Goal: Communication & Community: Answer question/provide support

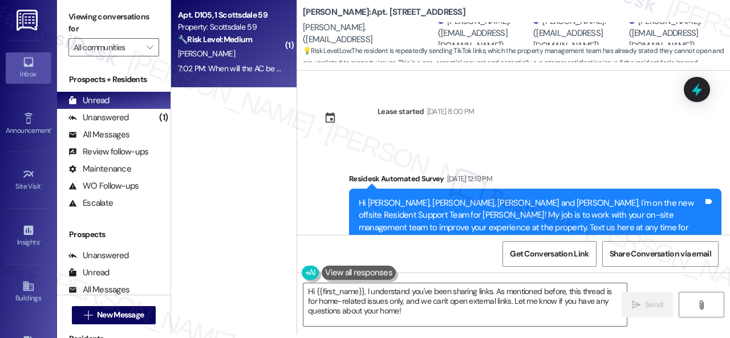
scroll to position [6587, 0]
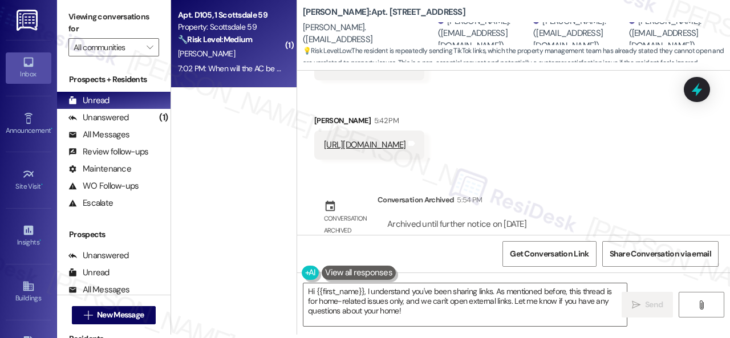
click at [244, 58] on div "[PERSON_NAME]" at bounding box center [231, 54] width 108 height 14
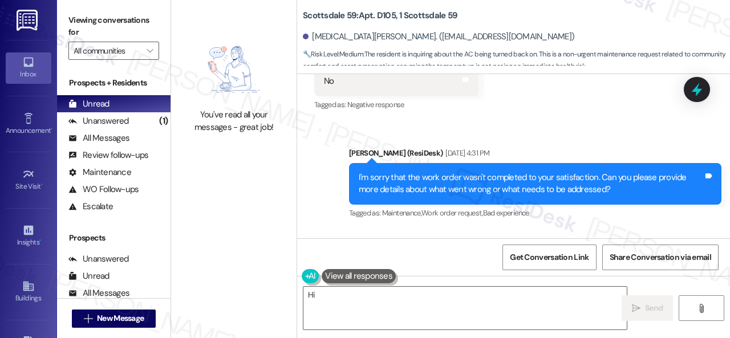
scroll to position [3, 0]
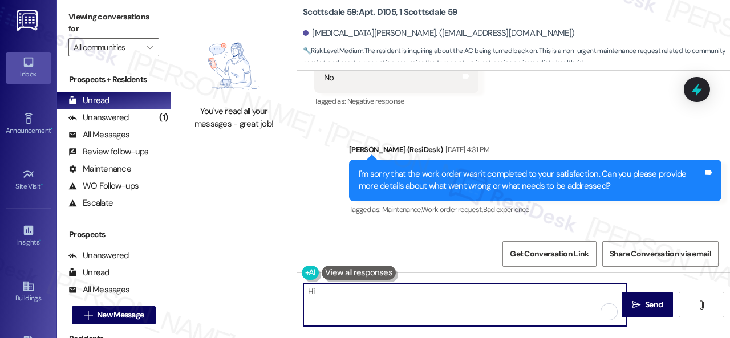
drag, startPoint x: 567, startPoint y: 310, endPoint x: 367, endPoint y: 292, distance: 200.5
click at [367, 292] on textarea "Hi {{first_name}}! I'll check on the AC status right away. I'll reach out to th…" at bounding box center [466, 305] width 324 height 43
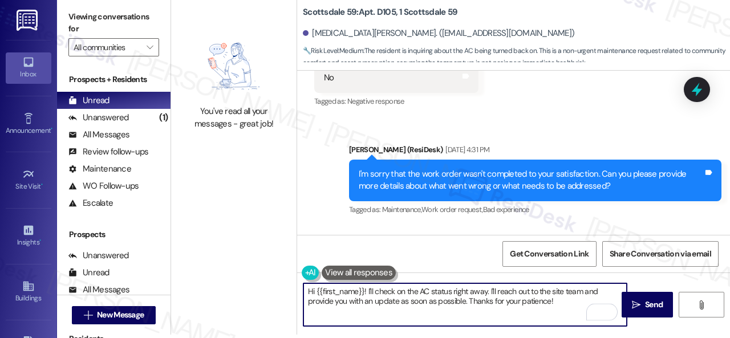
paste textarea "! The site team stated that it is still being worked on and they will send out …"
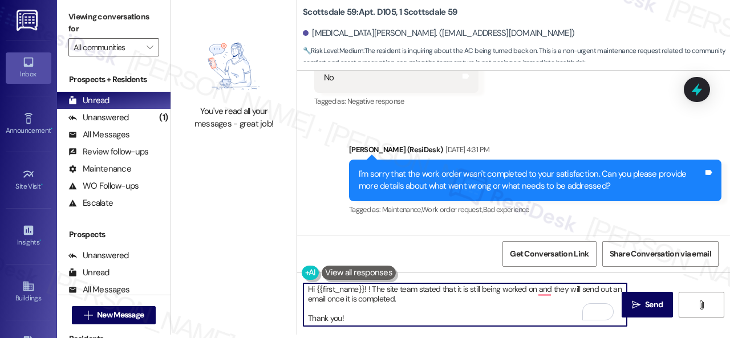
scroll to position [0, 0]
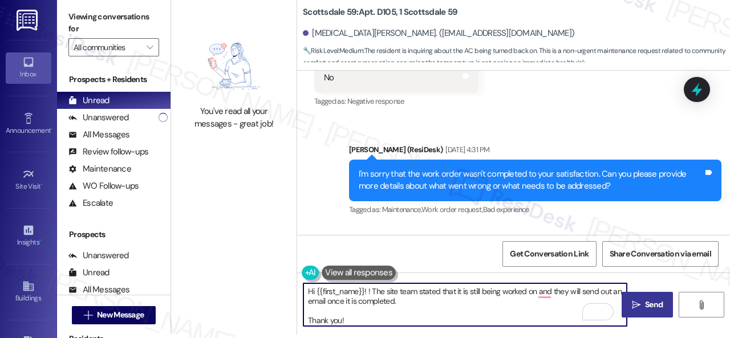
type textarea "Hi {{first_name}}! ! The site team stated that it is still being worked on and …"
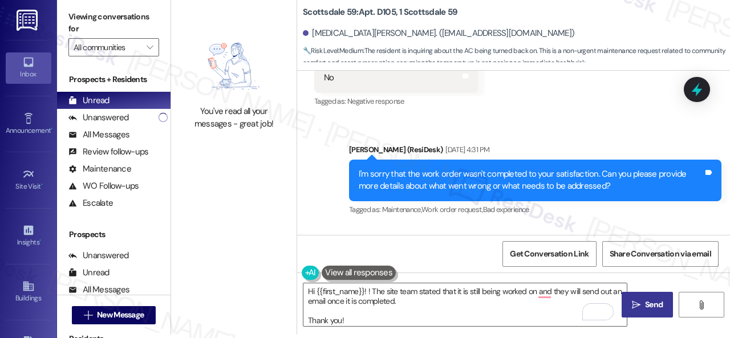
click at [643, 301] on span "Send" at bounding box center [654, 305] width 22 height 12
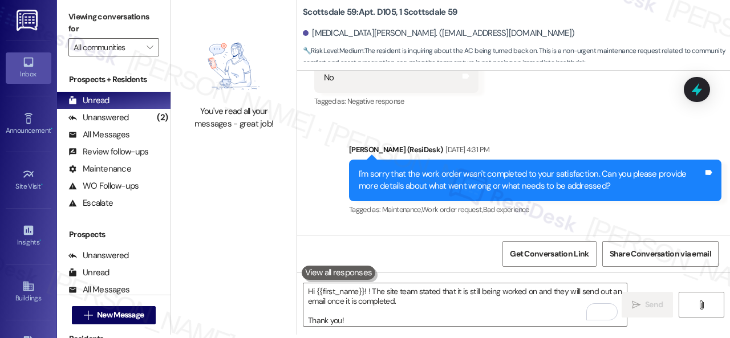
scroll to position [3750, 0]
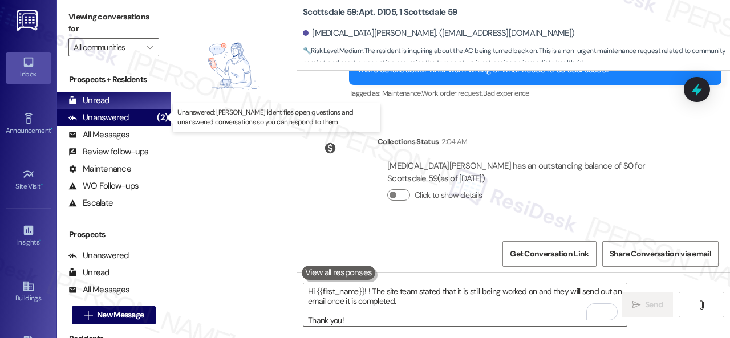
click at [114, 114] on div "Unanswered" at bounding box center [98, 118] width 60 height 12
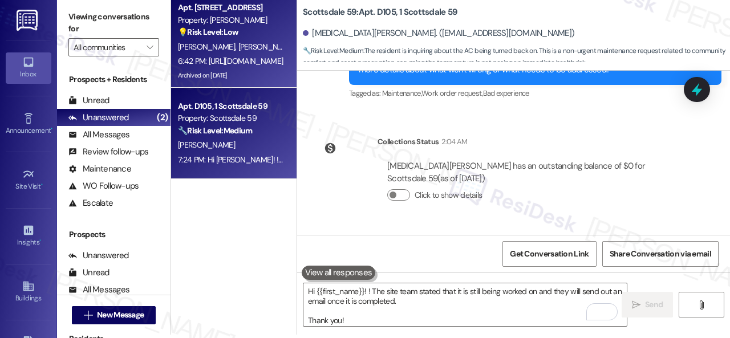
click at [298, 45] on span "[PERSON_NAME]" at bounding box center [328, 47] width 60 height 10
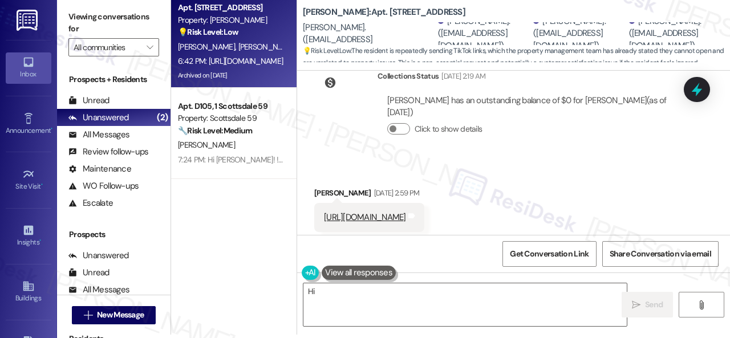
scroll to position [5560, 0]
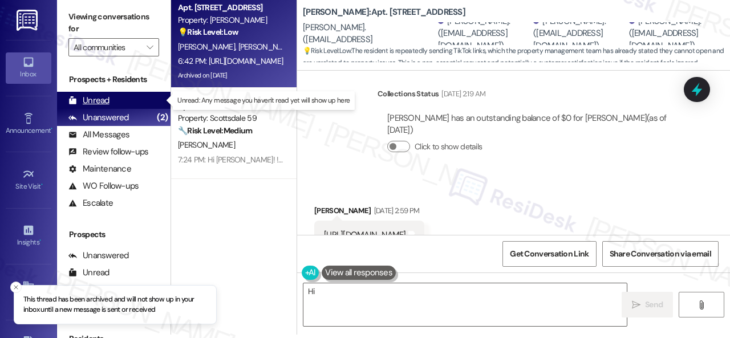
click at [107, 103] on div "Unread" at bounding box center [88, 101] width 41 height 12
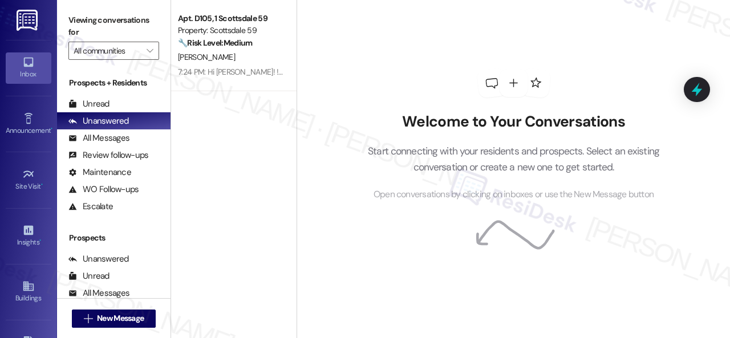
click at [380, 54] on div "Welcome to Your Conversations Start connecting with your residents and prospect…" at bounding box center [514, 135] width 342 height 270
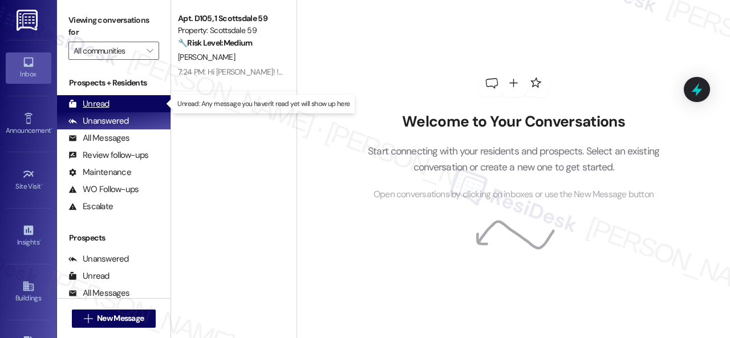
click at [88, 102] on div "Unread" at bounding box center [88, 104] width 41 height 12
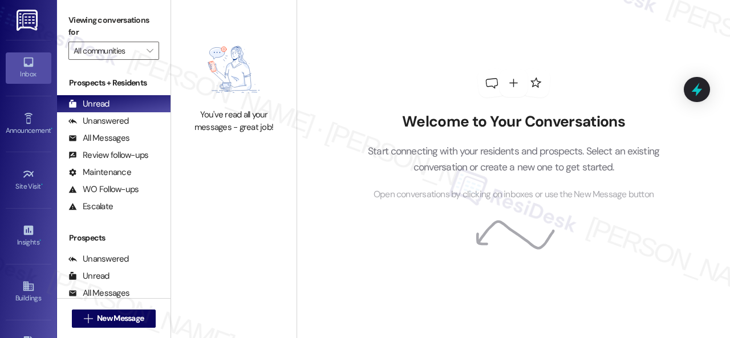
click at [394, 68] on div "Welcome to Your Conversations Start connecting with your residents and prospect…" at bounding box center [514, 135] width 342 height 270
click at [345, 68] on div "Welcome to Your Conversations Start connecting with your residents and prospect…" at bounding box center [514, 135] width 342 height 270
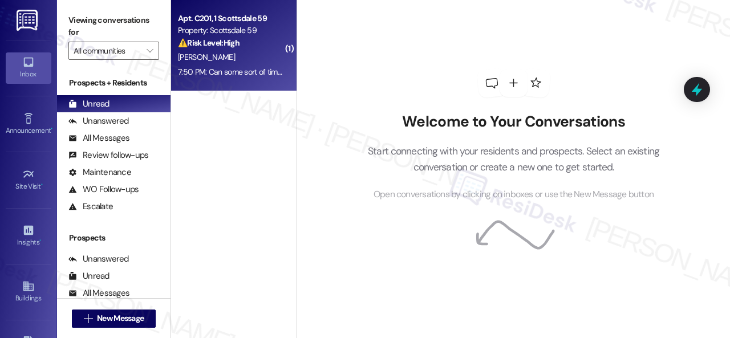
click at [246, 52] on div "[PERSON_NAME]" at bounding box center [231, 57] width 108 height 14
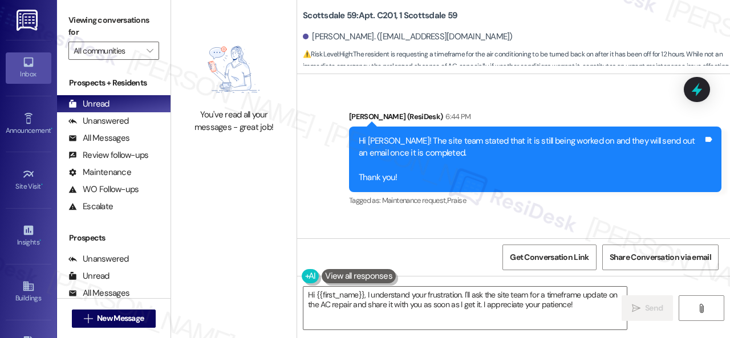
scroll to position [3644, 0]
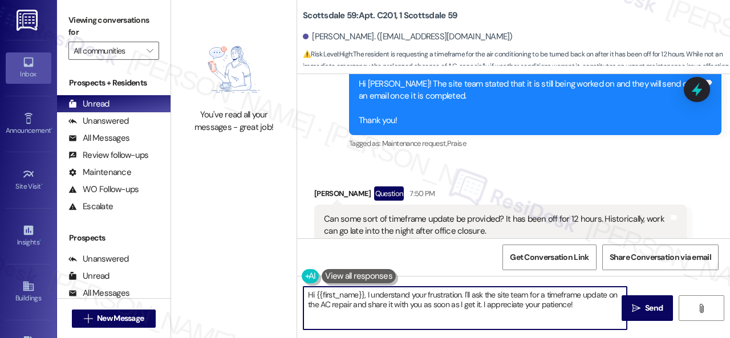
drag, startPoint x: 577, startPoint y: 308, endPoint x: 295, endPoint y: 264, distance: 285.3
click at [295, 264] on div "You've read all your messages - great job! Scottsdale 59: Apt. C201, 1 Scottsda…" at bounding box center [450, 169] width 559 height 338
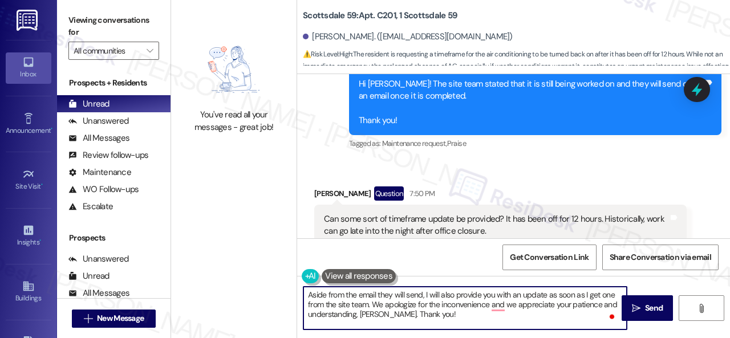
click at [502, 306] on textarea "Aside from the email they will send, I will also provide you with an update as …" at bounding box center [466, 308] width 324 height 43
click at [464, 316] on textarea "Aside from the email they will send, I will also provide you with an update as …" at bounding box center [466, 308] width 324 height 43
type textarea "Aside from the email they will send, I will also provide you with an update as …"
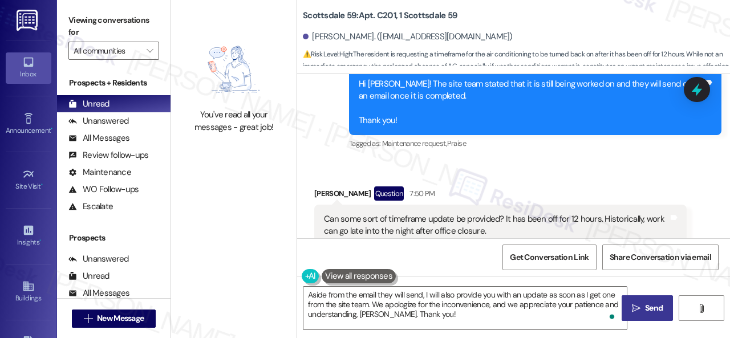
click at [647, 315] on button " Send" at bounding box center [647, 309] width 51 height 26
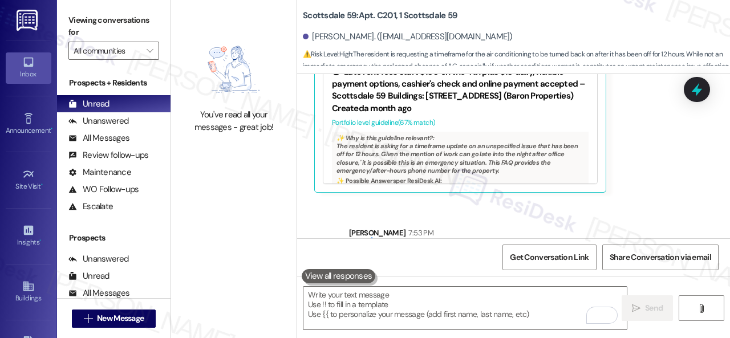
scroll to position [3920, 0]
